Goal: Use online tool/utility: Utilize a website feature to perform a specific function

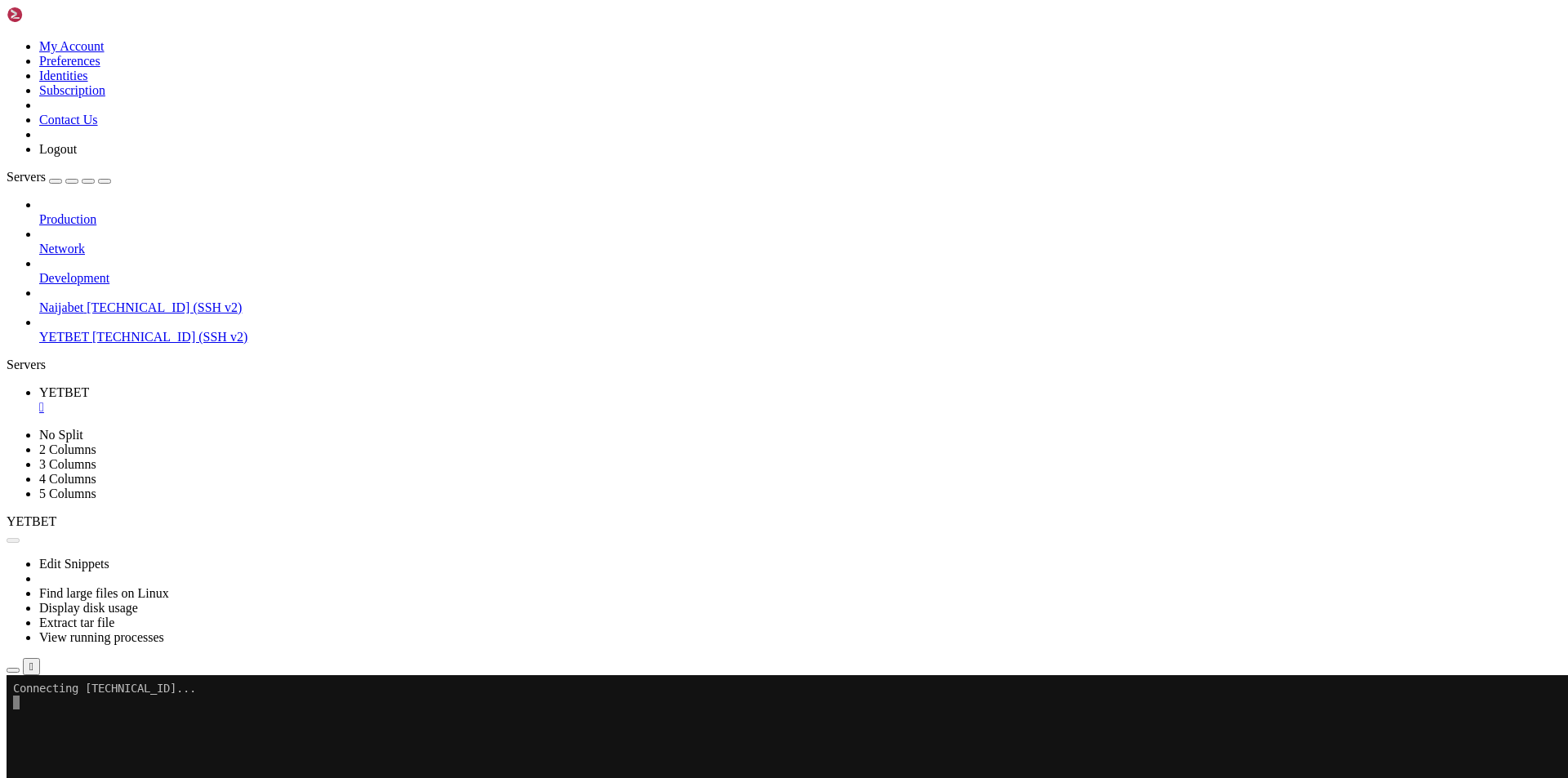
scroll to position [8, 2]
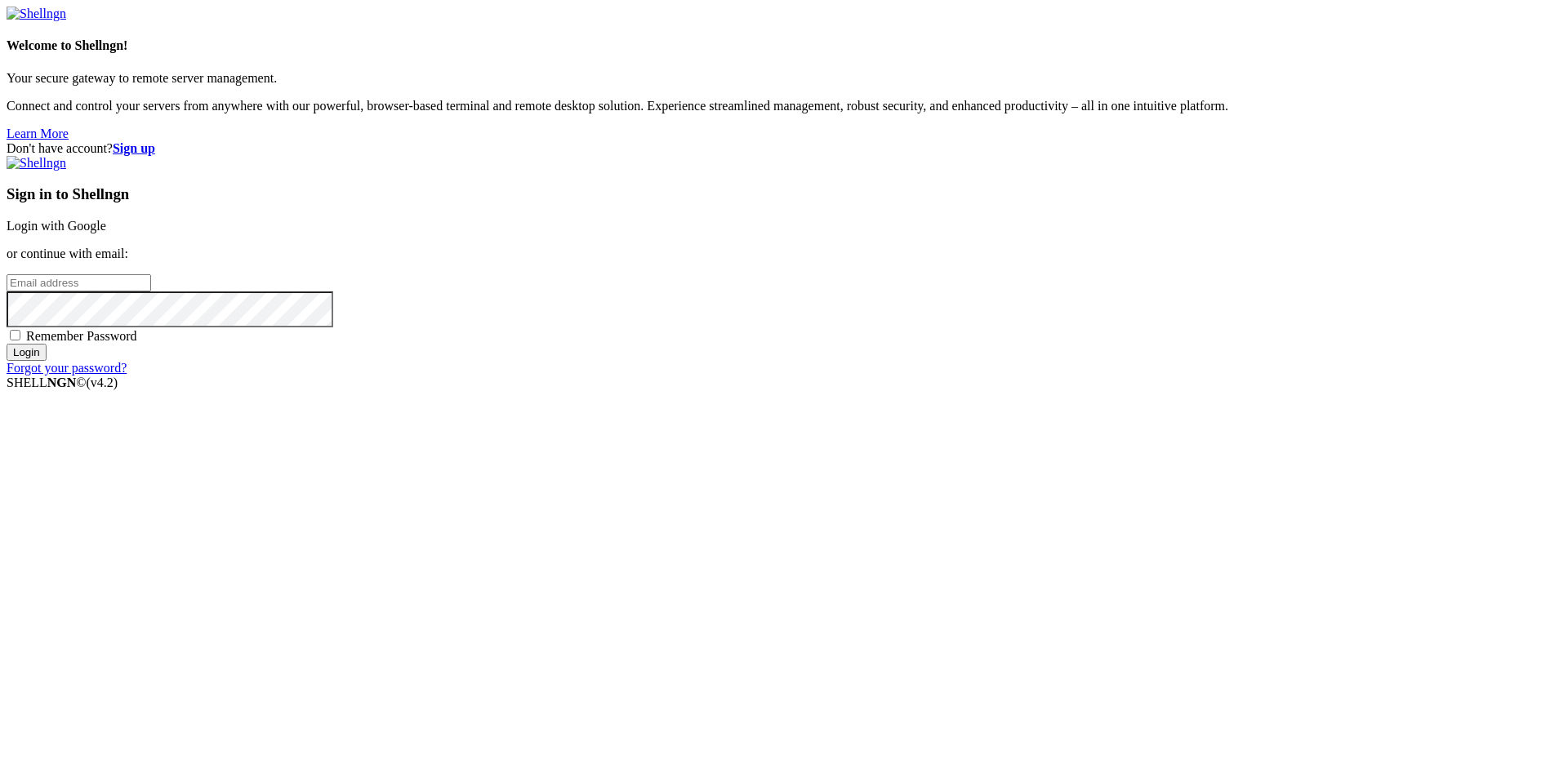
click at [106, 233] on link "Login with Google" at bounding box center [56, 225] width 99 height 14
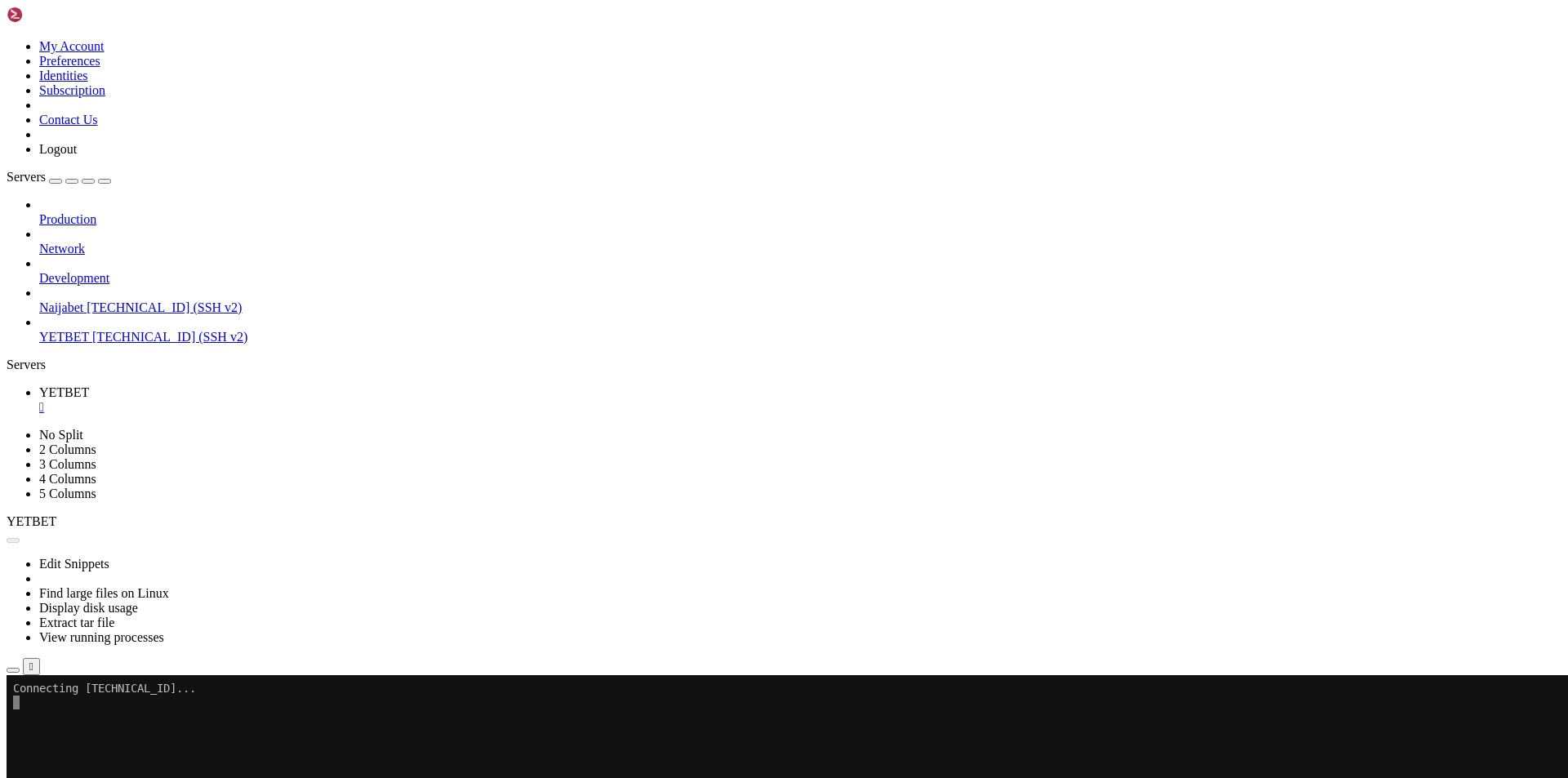
scroll to position [9993, 0]
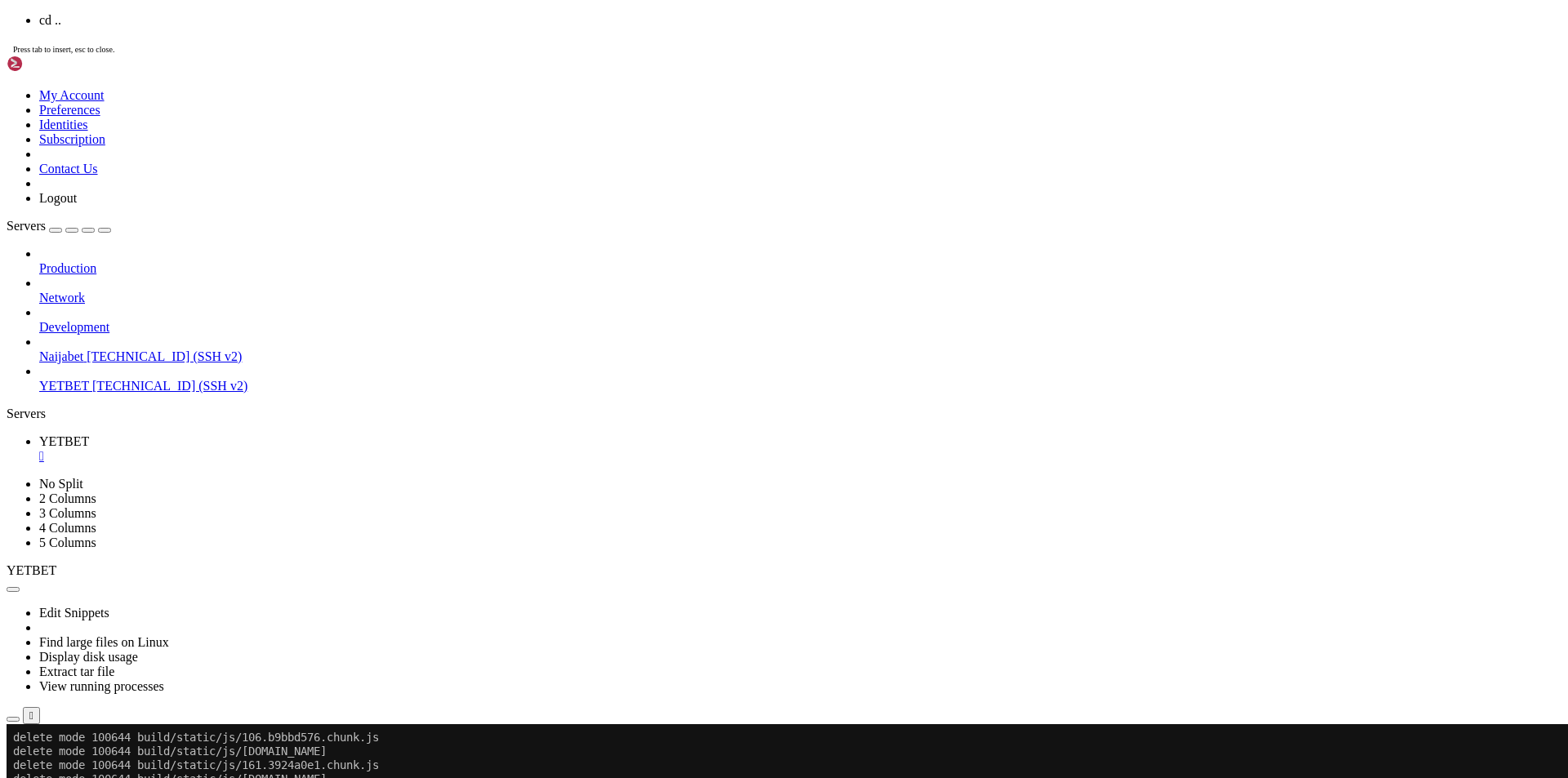
scroll to position [14600, 0]
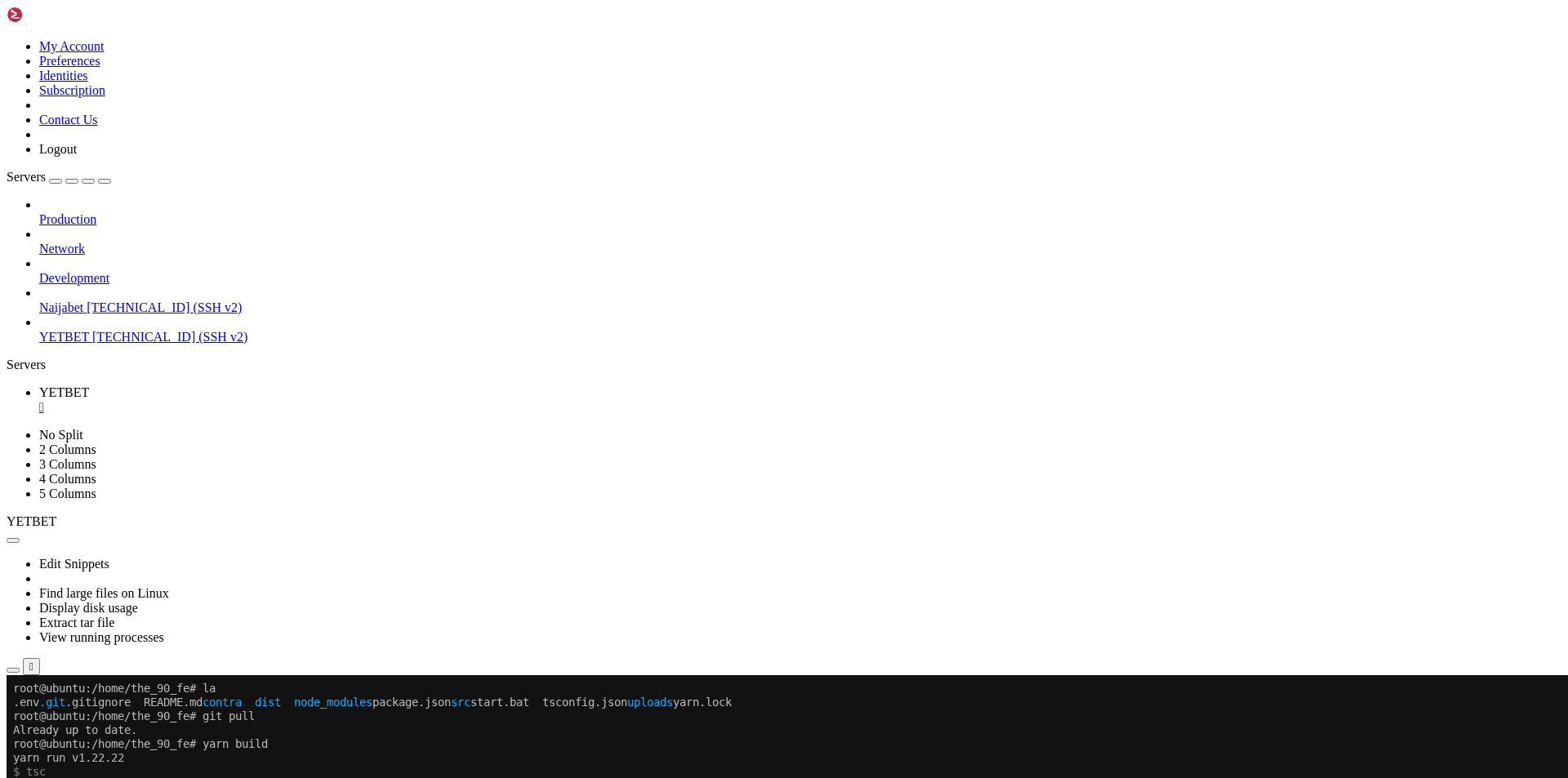
scroll to position [14976, 0]
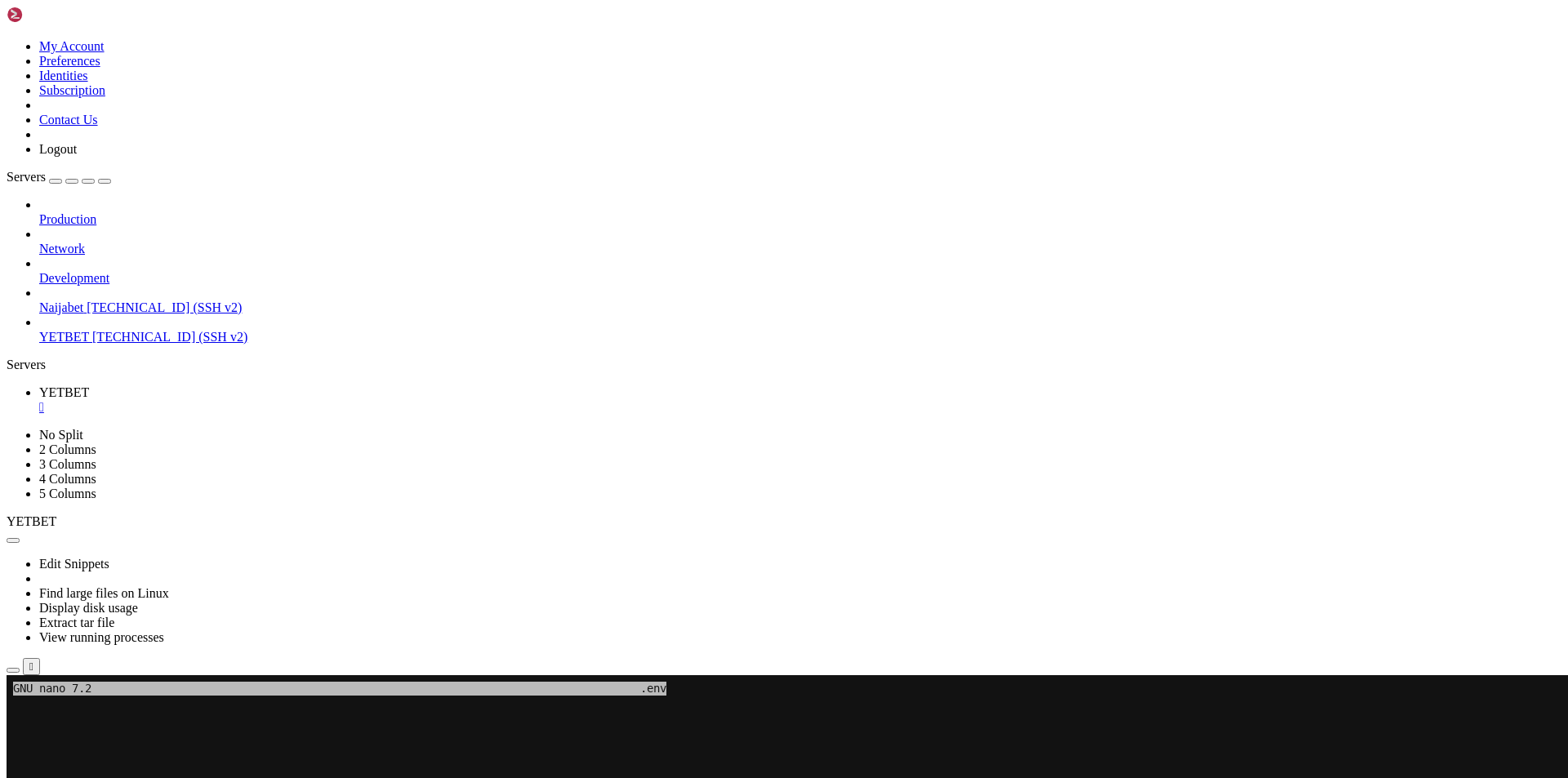
scroll to position [14462, 0]
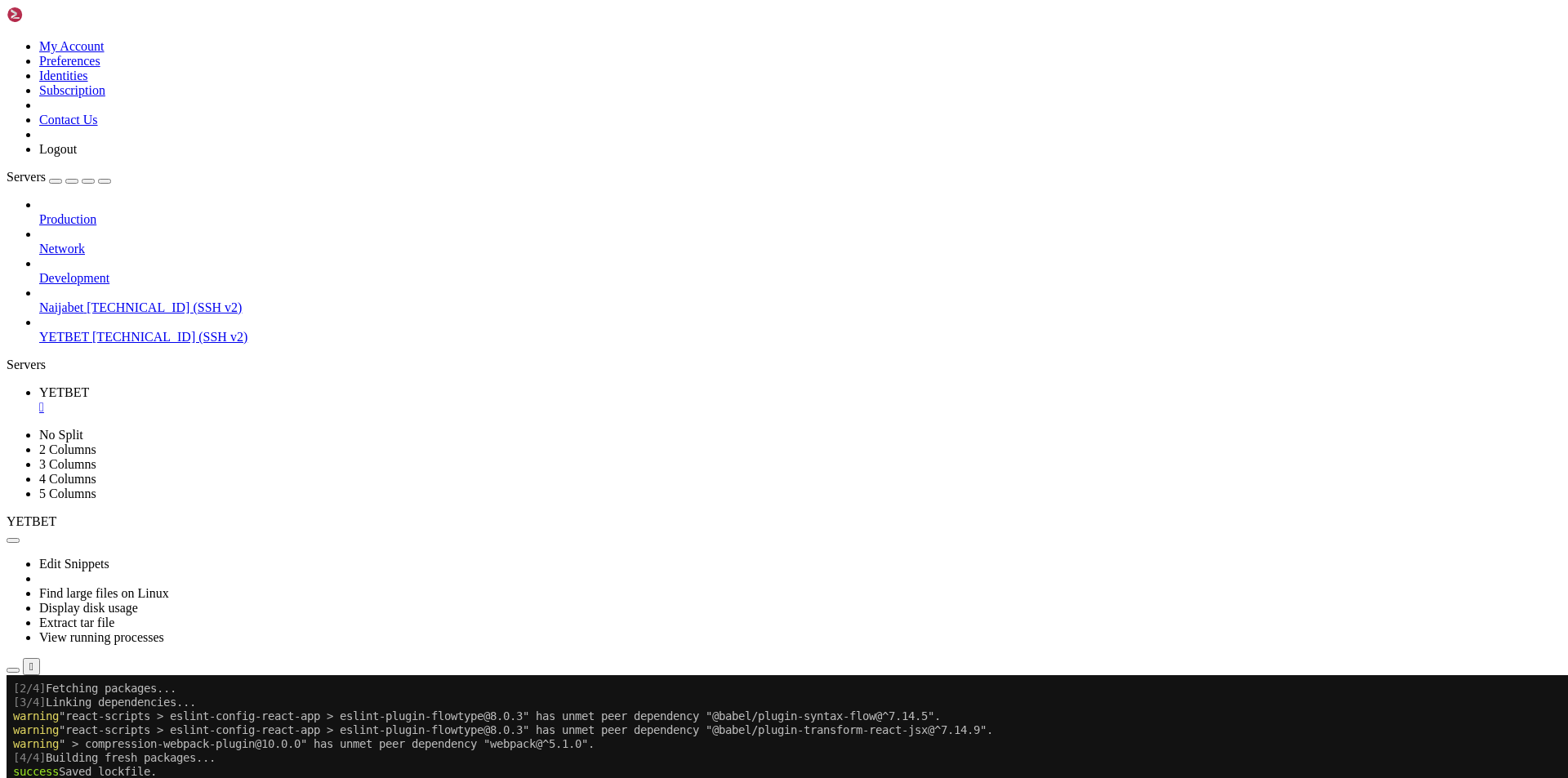
scroll to position [15281, 0]
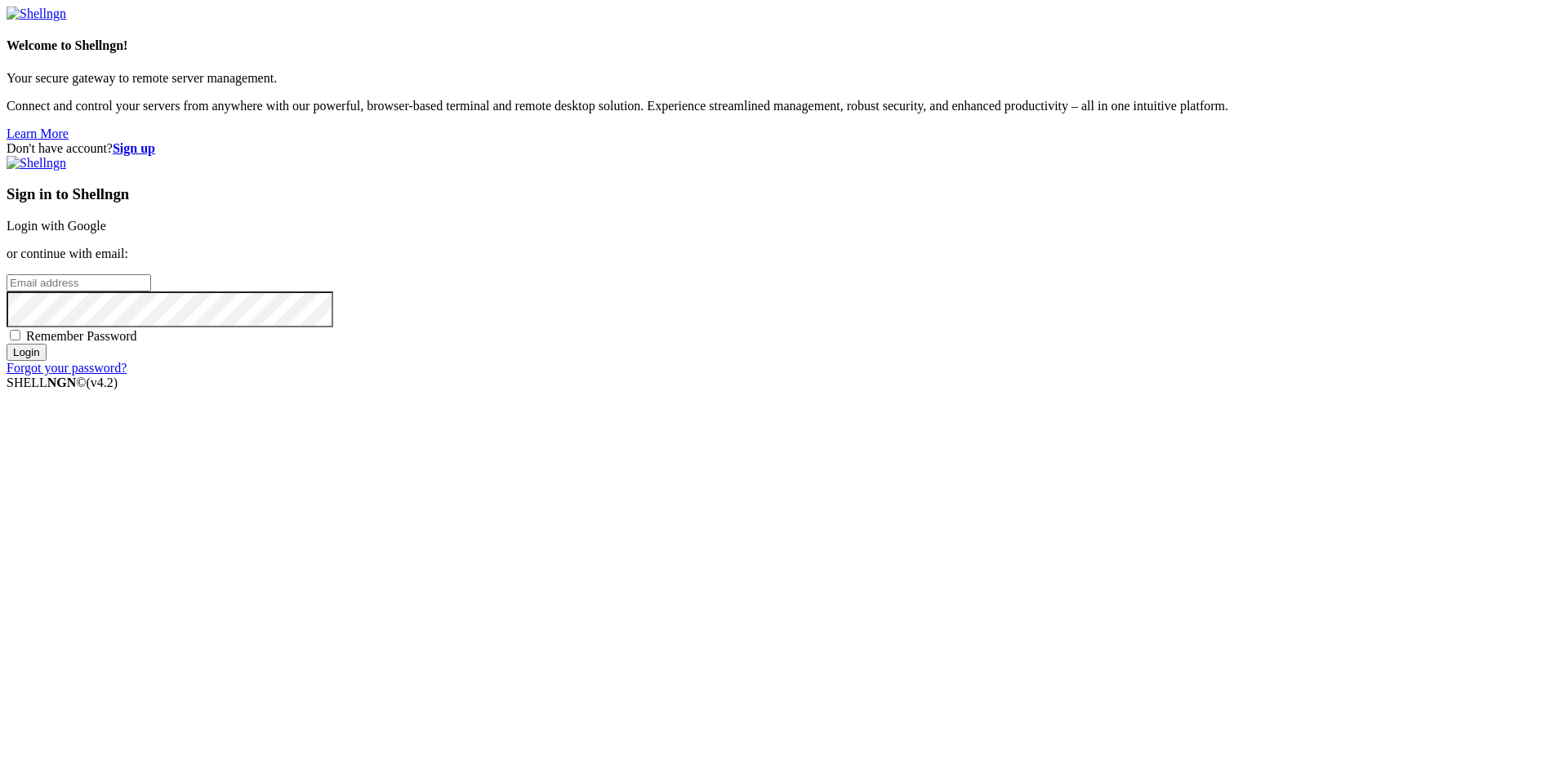
click at [794, 375] on div "Don't have account? Sign up Sign in to Shellngn Login with Google or continue w…" at bounding box center [784, 258] width 1555 height 234
click at [1030, 288] on div "Sign in to Shellngn Login with Google or continue with email: Remember Password…" at bounding box center [784, 266] width 1555 height 219
click at [106, 233] on link "Login with Google" at bounding box center [56, 225] width 99 height 14
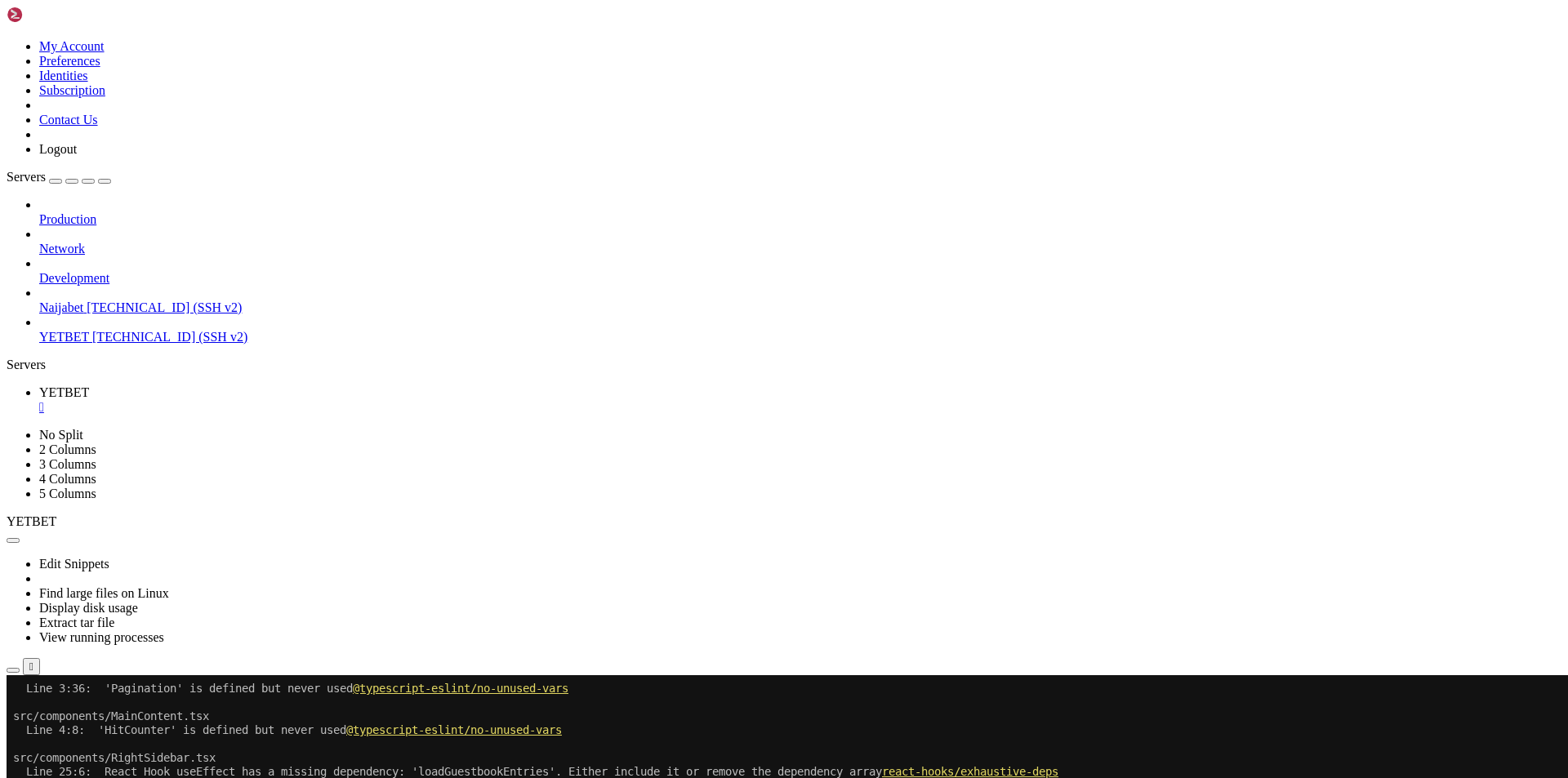
scroll to position [15281, 0]
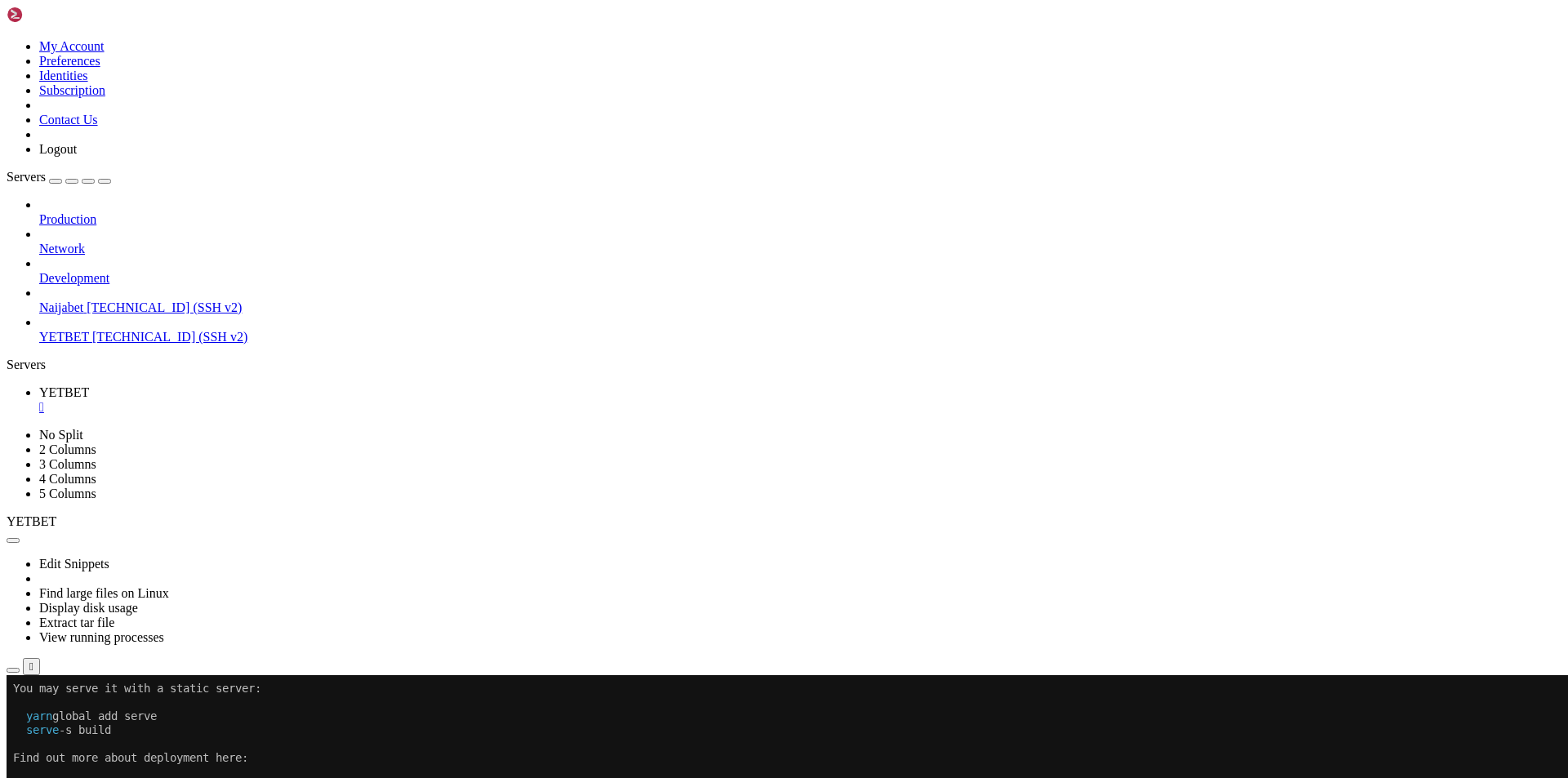
scroll to position [15892, 0]
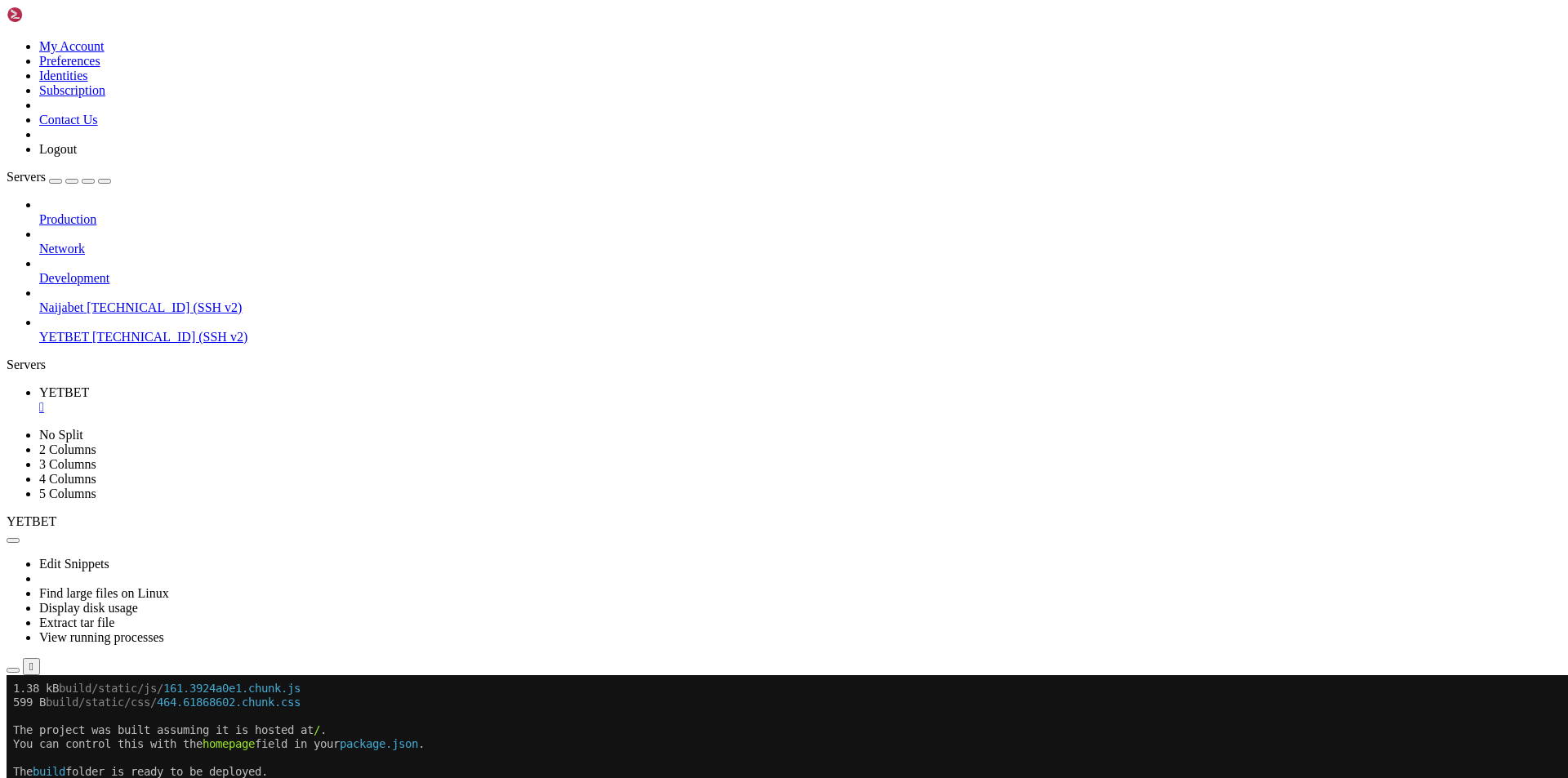
scroll to position [17460, 0]
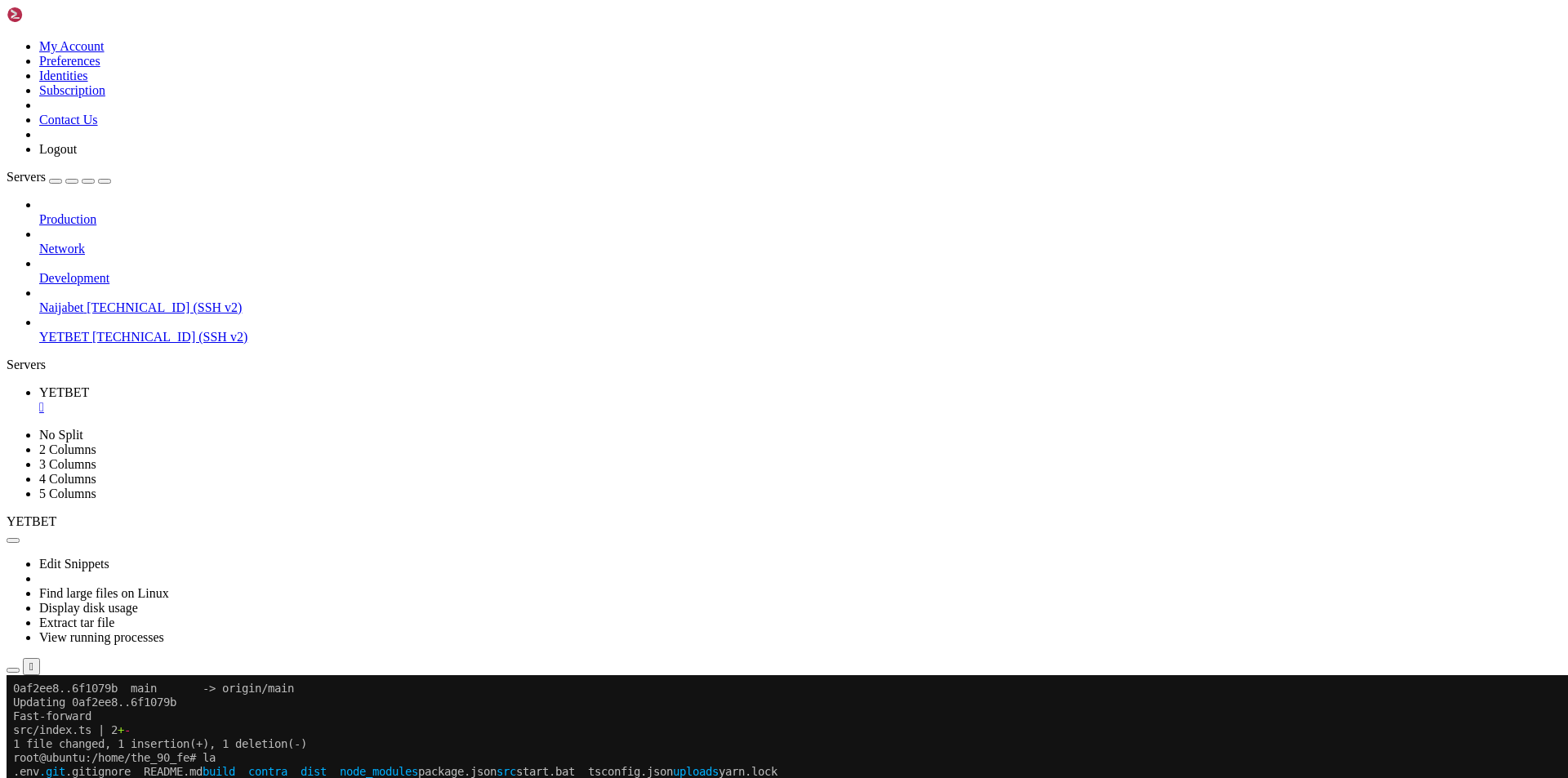
scroll to position [17751, 0]
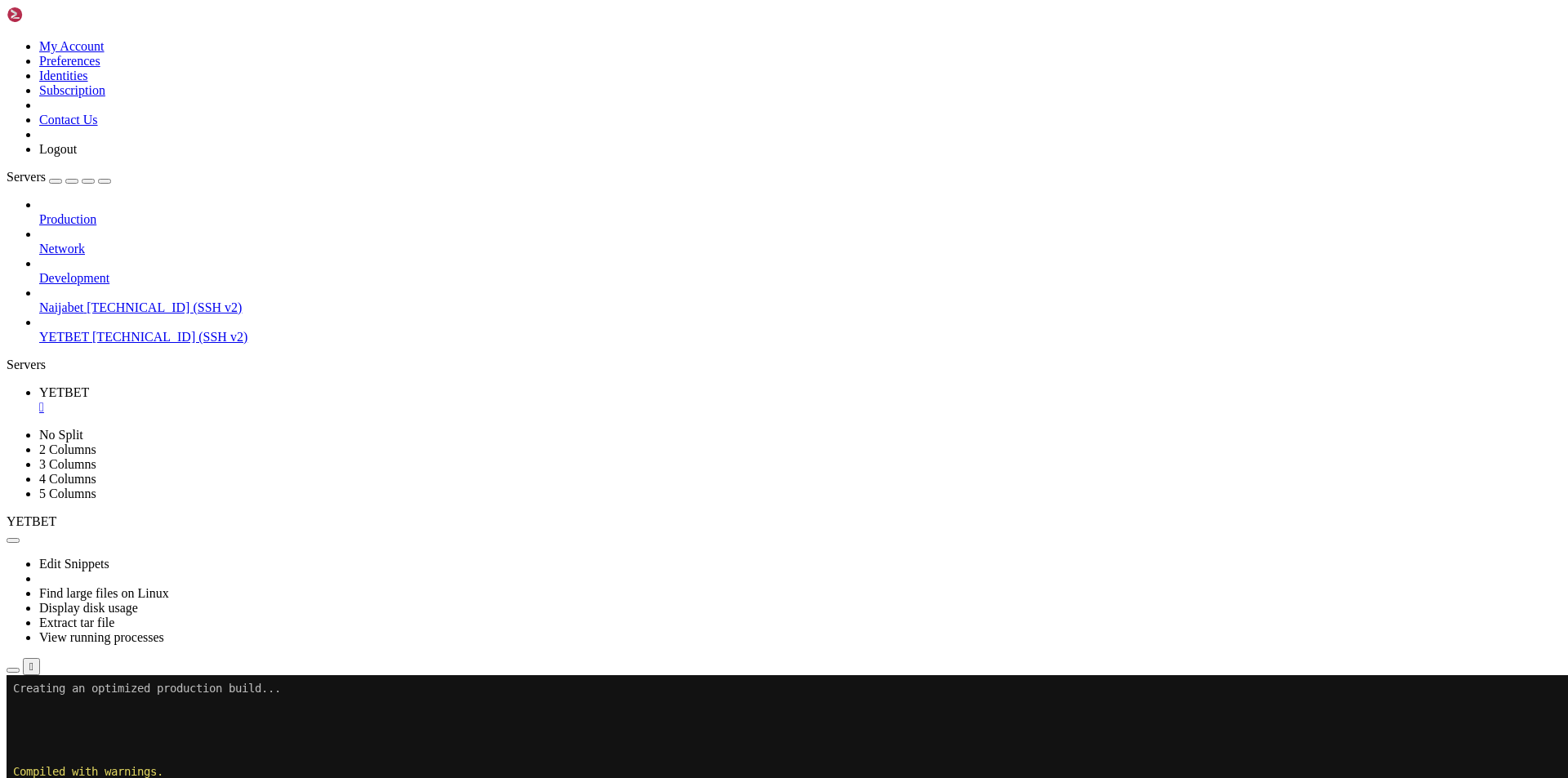
scroll to position [18640, 0]
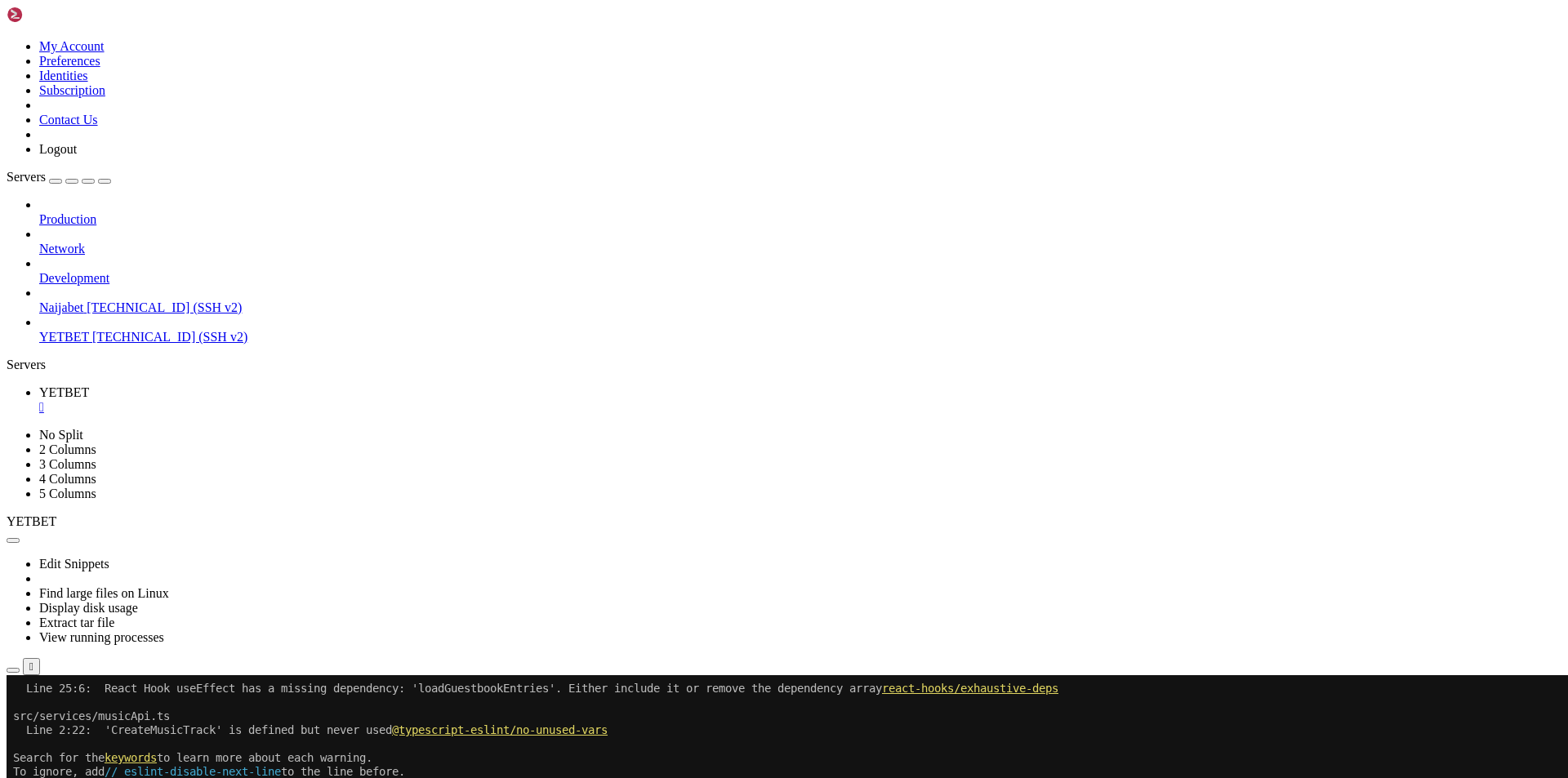
scroll to position [18654, 0]
